Goal: Task Accomplishment & Management: Use online tool/utility

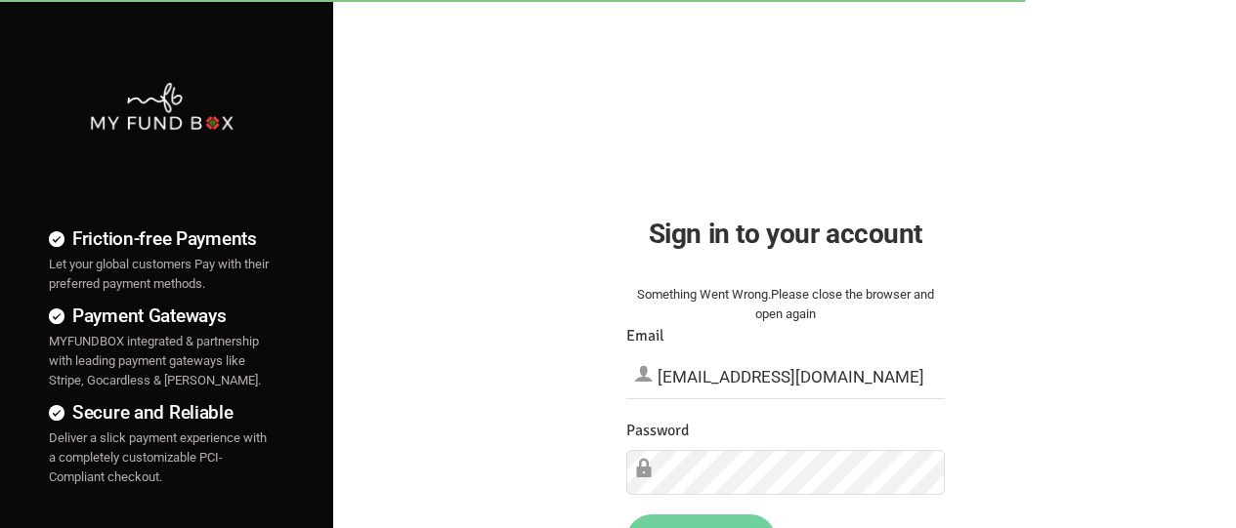
type input "[EMAIL_ADDRESS][DOMAIN_NAME]"
click at [700, 521] on button "Sign in" at bounding box center [700, 538] width 149 height 51
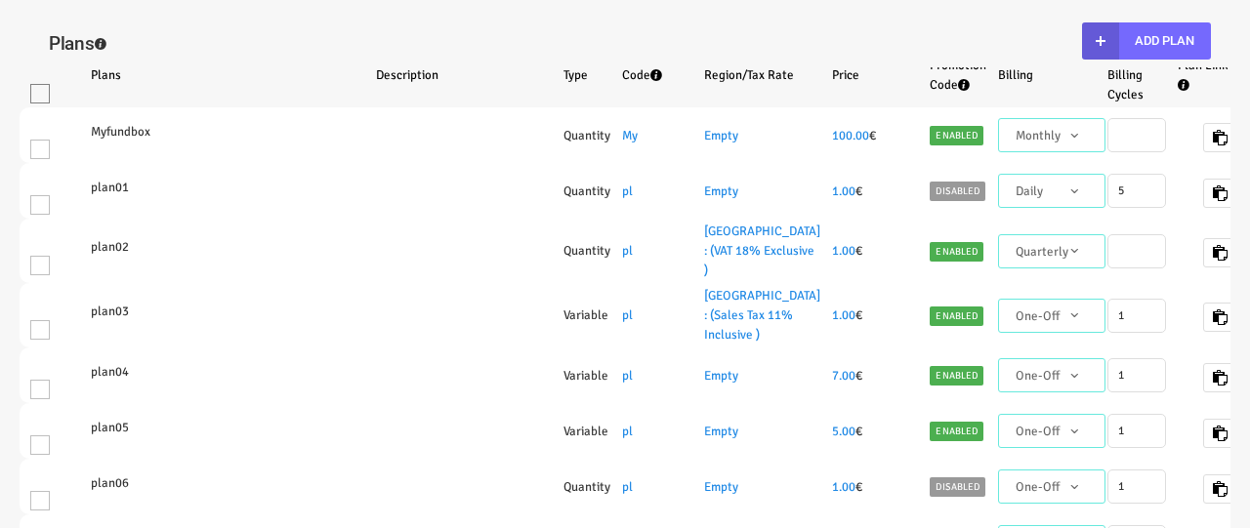
select select "100"
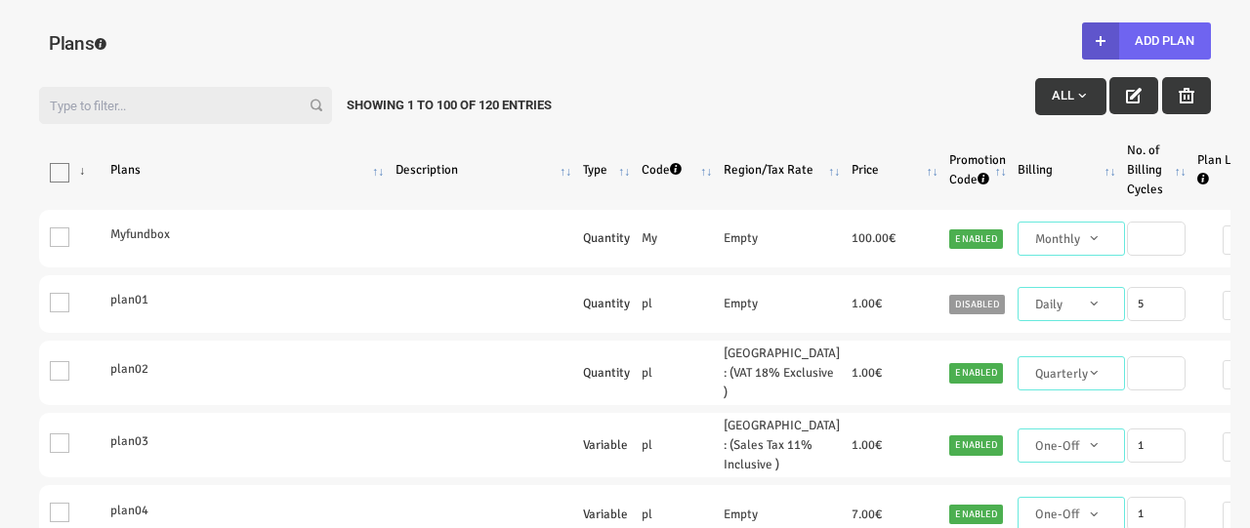
click at [1146, 41] on button "Add Plan" at bounding box center [1146, 40] width 129 height 37
type input "100"
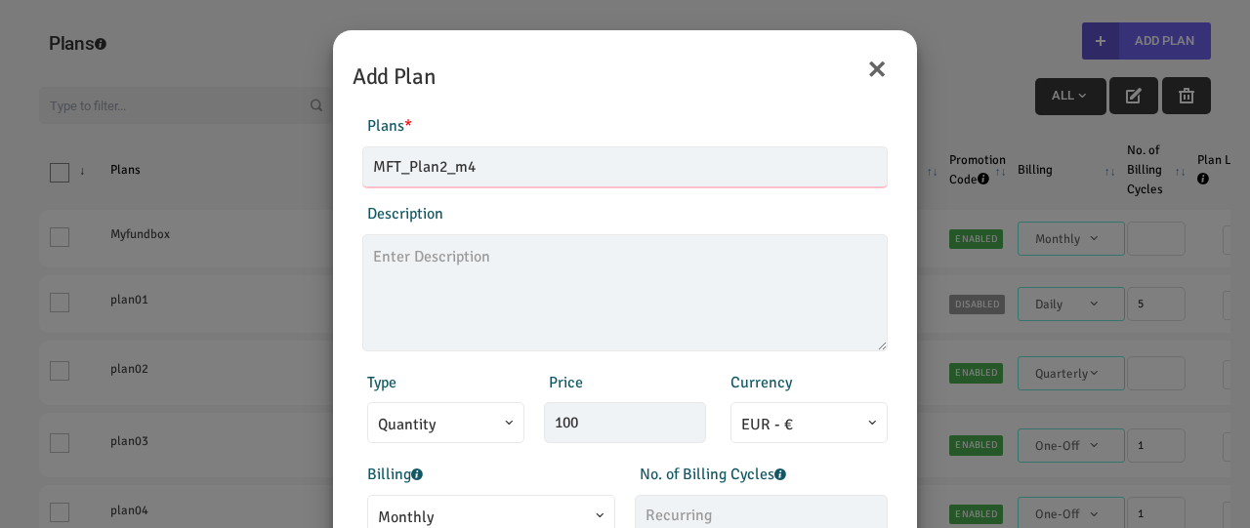
type input "MFT_Plan2_m4"
type textarea "MFT_Plan2_description"
click at [488, 511] on span "Monthly" at bounding box center [491, 518] width 227 height 24
type input "99.00"
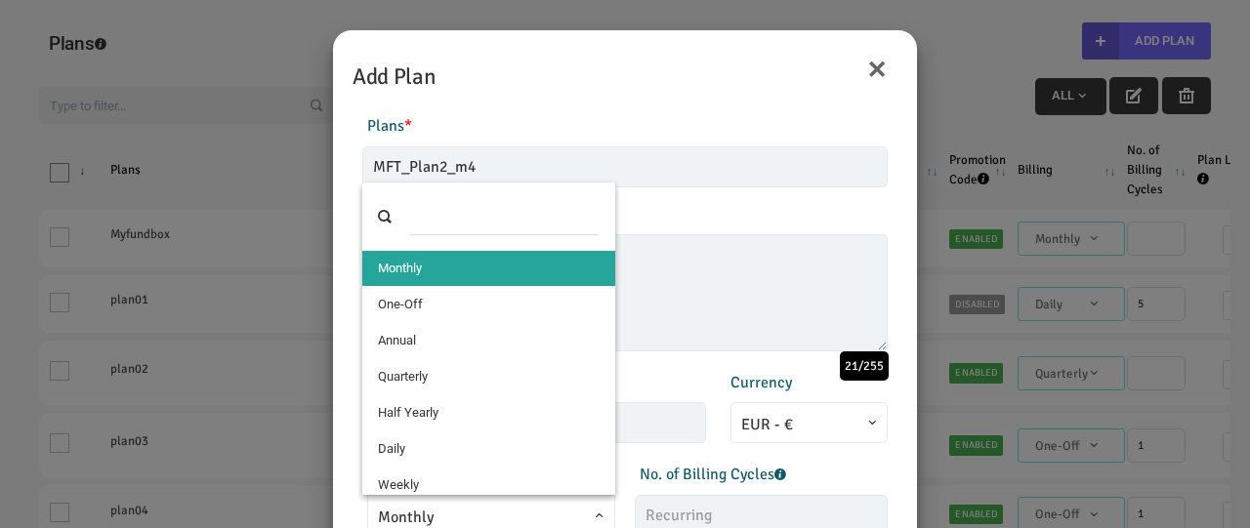
select select "4"
type input "1"
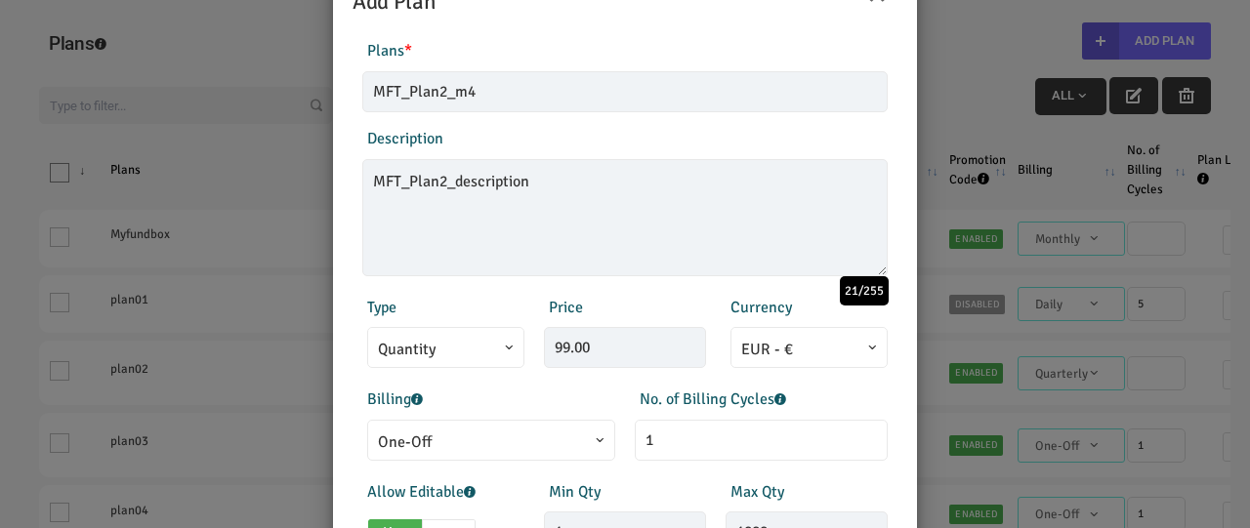
scroll to position [432, 0]
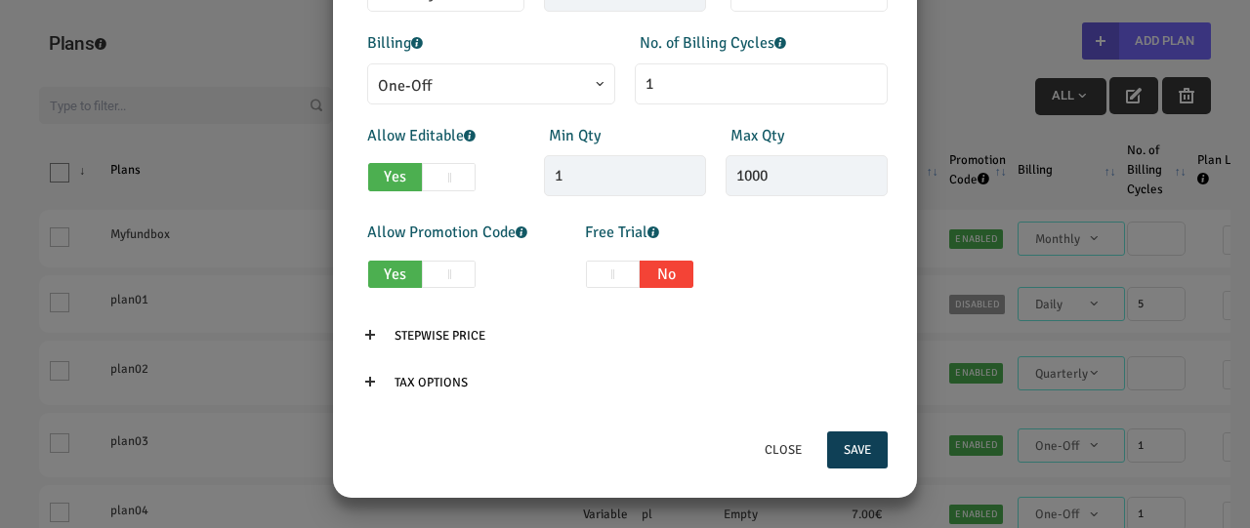
click at [857, 450] on button "Save" at bounding box center [857, 450] width 61 height 37
